Goal: Task Accomplishment & Management: Complete application form

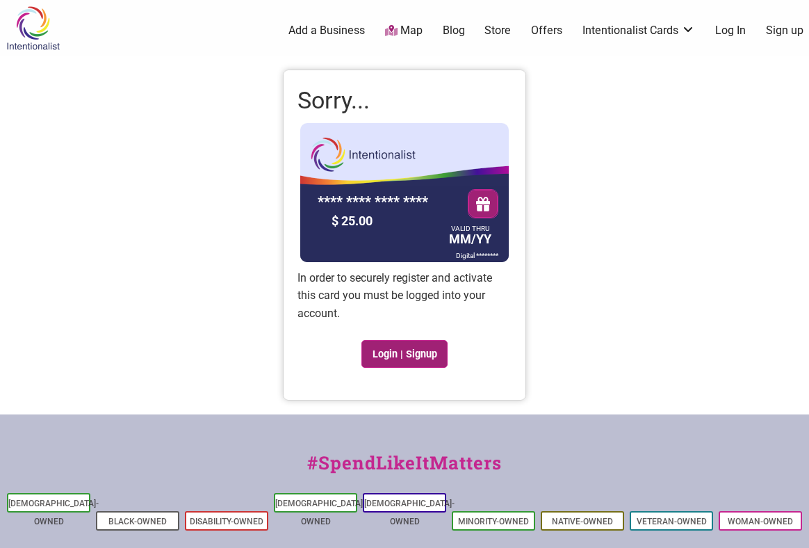
click at [420, 361] on link "Login | Signup" at bounding box center [404, 354] width 86 height 28
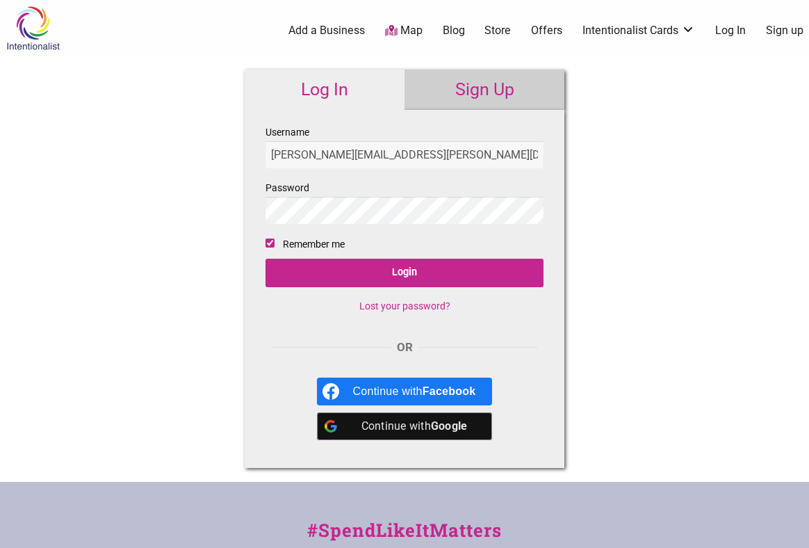
type input "janet.hunter-shaw@seattle.gov"
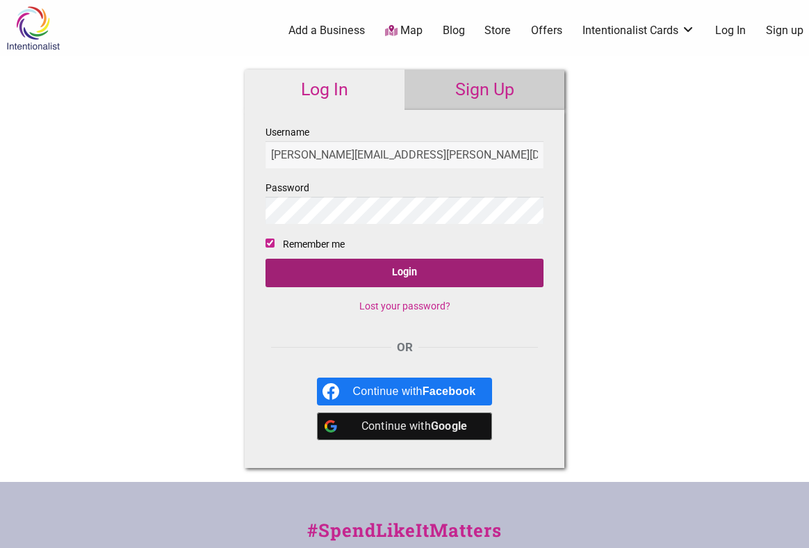
click at [424, 272] on input "Login" at bounding box center [404, 273] width 278 height 28
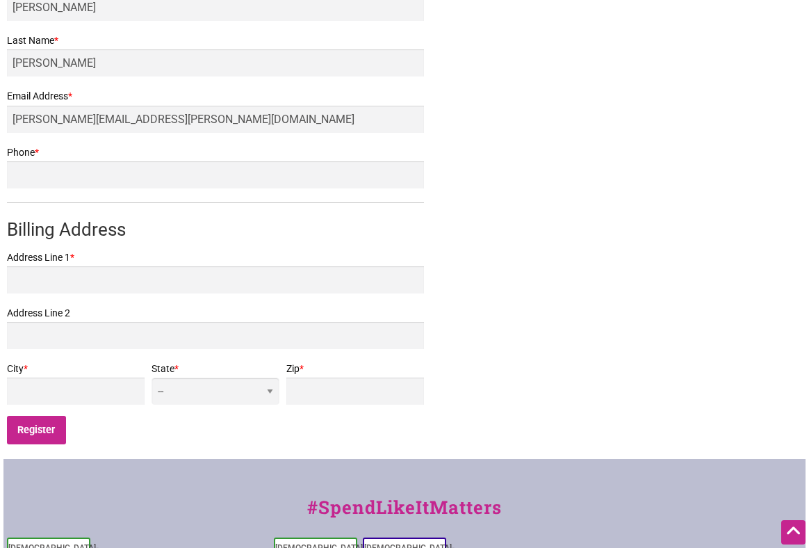
scroll to position [417, 0]
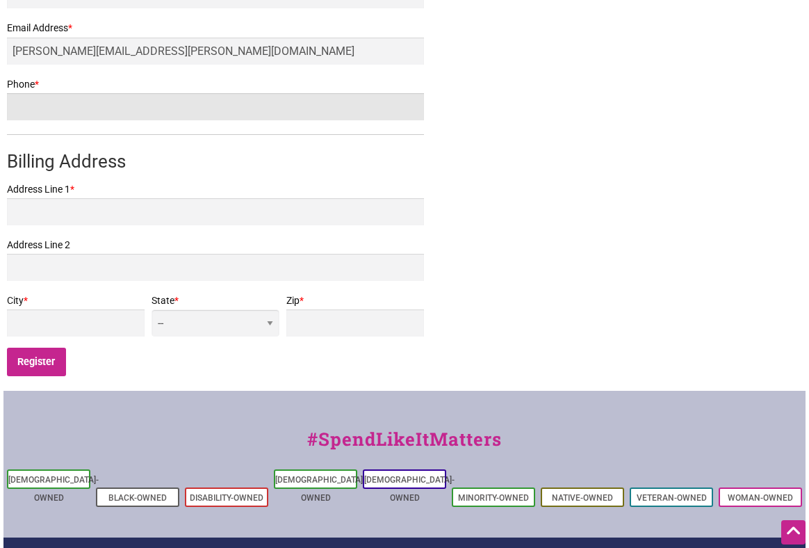
click at [72, 106] on input "Phone *" at bounding box center [215, 106] width 417 height 27
type input "2067907897"
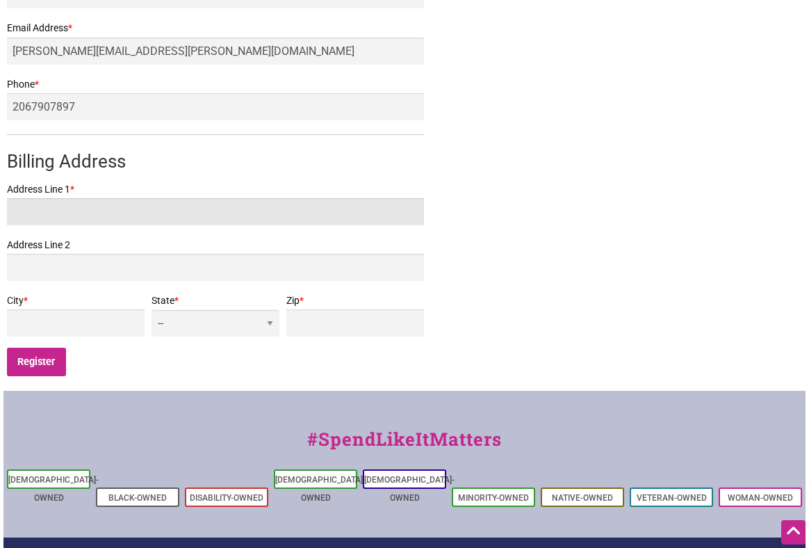
type input "[STREET_ADDRESS]"
type input "[PERSON_NAME]"
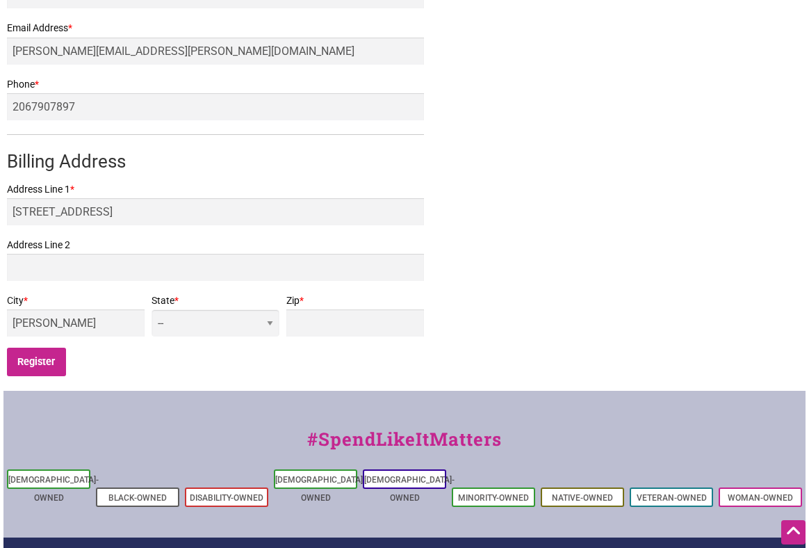
select select "WA"
type input "98052"
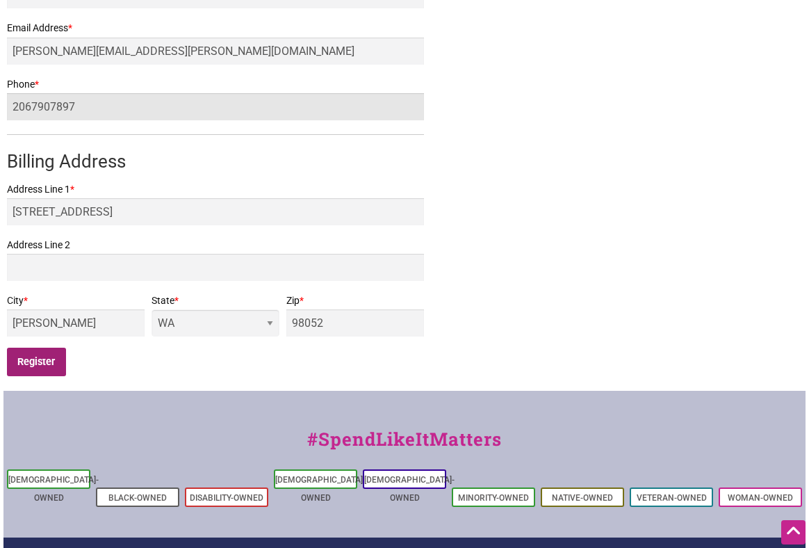
type input "2067907897"
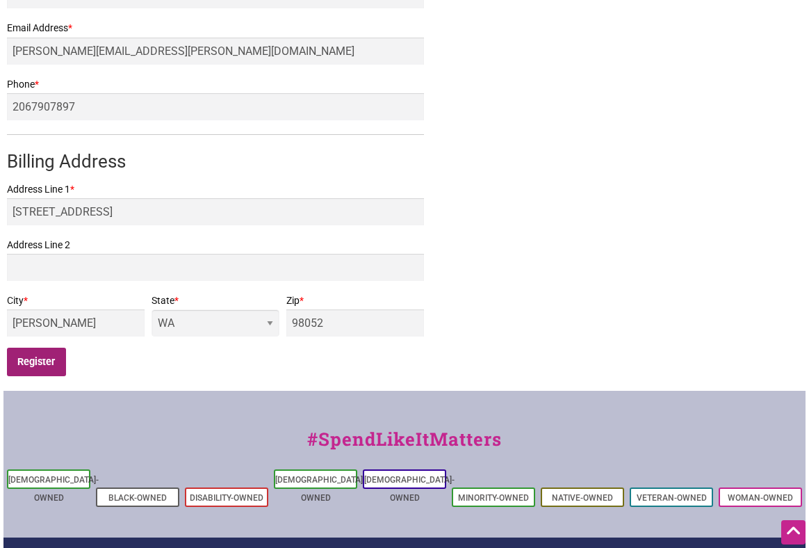
click at [44, 355] on input "Register" at bounding box center [36, 362] width 59 height 28
